Goal: Navigation & Orientation: Find specific page/section

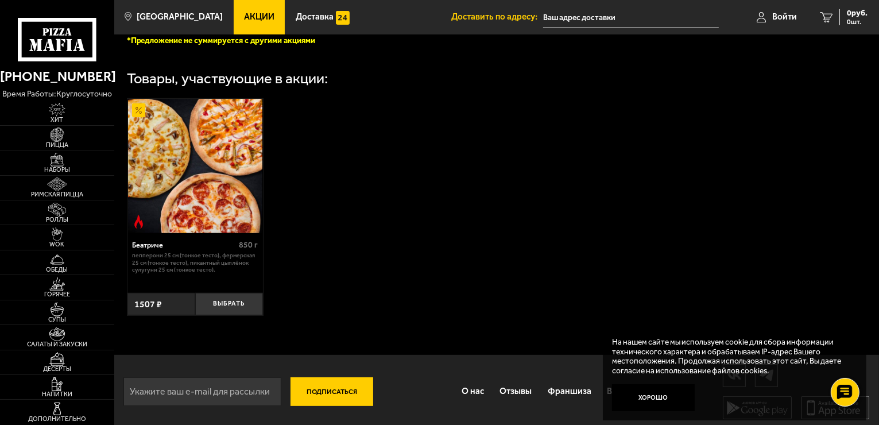
scroll to position [353, 0]
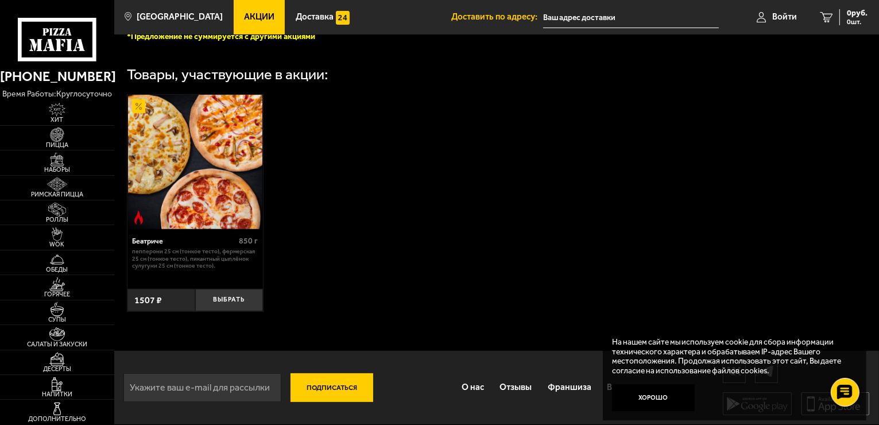
click at [772, 358] on p "На нашем сайте мы используем cookie для сбора информации технического характера…" at bounding box center [731, 356] width 238 height 38
drag, startPoint x: 796, startPoint y: 361, endPoint x: 785, endPoint y: 365, distance: 12.4
click at [797, 361] on p "На нашем сайте мы используем cookie для сбора информации технического характера…" at bounding box center [731, 356] width 238 height 38
click at [741, 372] on p "На нашем сайте мы используем cookie для сбора информации технического характера…" at bounding box center [731, 356] width 238 height 38
drag, startPoint x: 734, startPoint y: 370, endPoint x: 693, endPoint y: 370, distance: 40.8
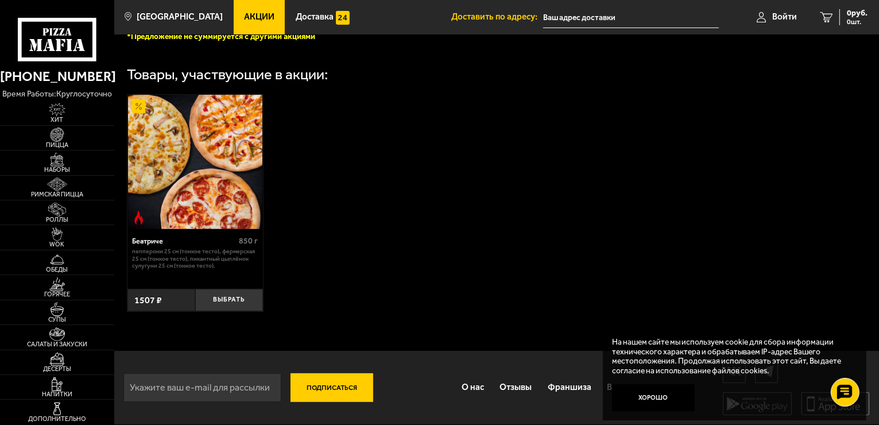
click at [727, 370] on p "На нашем сайте мы используем cookie для сбора информации технического характера…" at bounding box center [731, 356] width 238 height 38
click at [693, 370] on p "На нашем сайте мы используем cookie для сбора информации технического характера…" at bounding box center [731, 356] width 238 height 38
click at [677, 354] on p "На нашем сайте мы используем cookie для сбора информации технического характера…" at bounding box center [731, 356] width 238 height 38
click at [735, 347] on p "На нашем сайте мы используем cookie для сбора информации технического характера…" at bounding box center [731, 356] width 238 height 38
click at [787, 347] on p "На нашем сайте мы используем cookie для сбора информации технического характера…" at bounding box center [731, 356] width 238 height 38
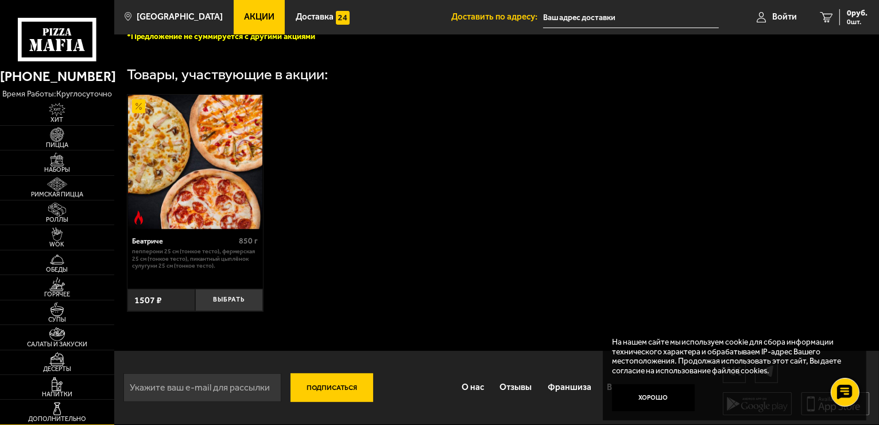
click at [36, 409] on link "Дополнительно" at bounding box center [57, 412] width 114 height 24
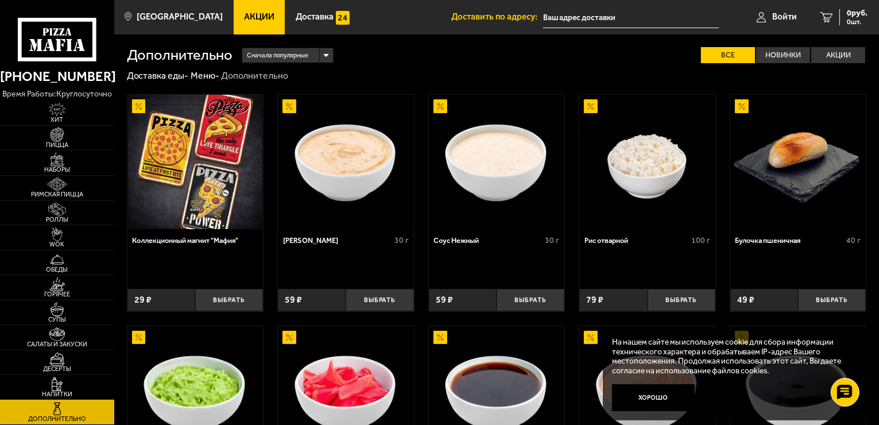
click at [47, 39] on icon at bounding box center [57, 40] width 79 height 44
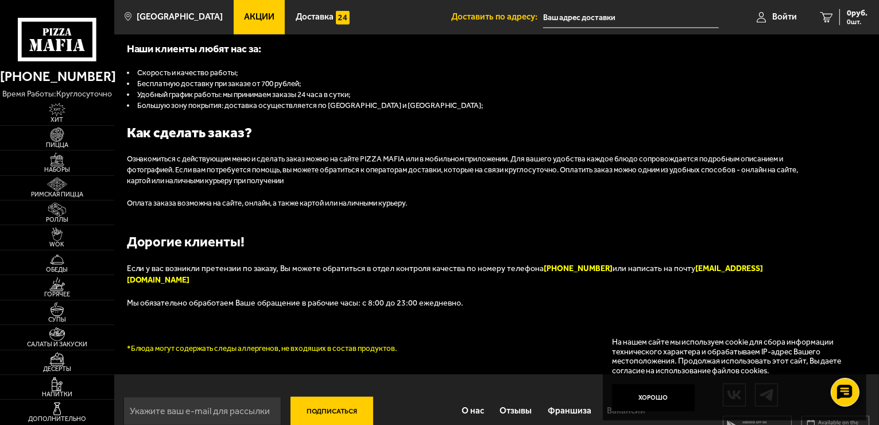
scroll to position [1147, 0]
